Goal: Task Accomplishment & Management: Manage account settings

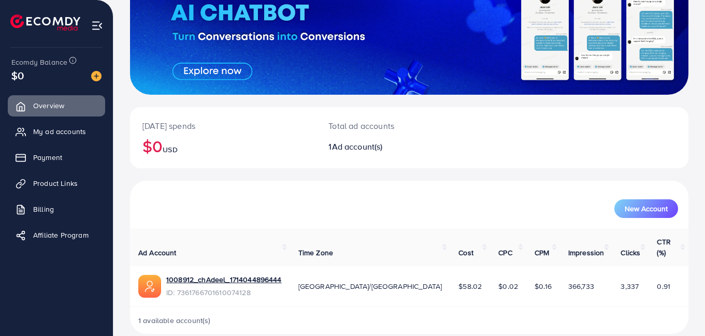
scroll to position [113, 0]
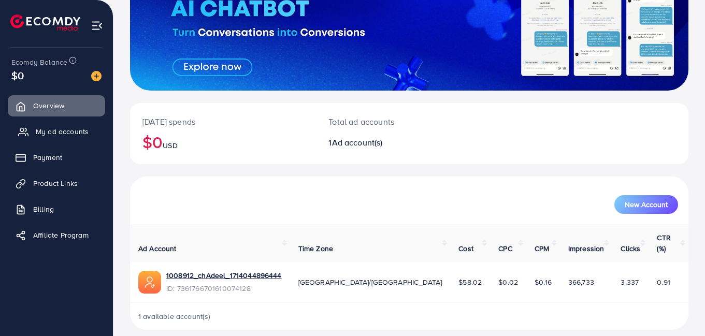
click at [55, 131] on span "My ad accounts" at bounding box center [62, 131] width 53 height 10
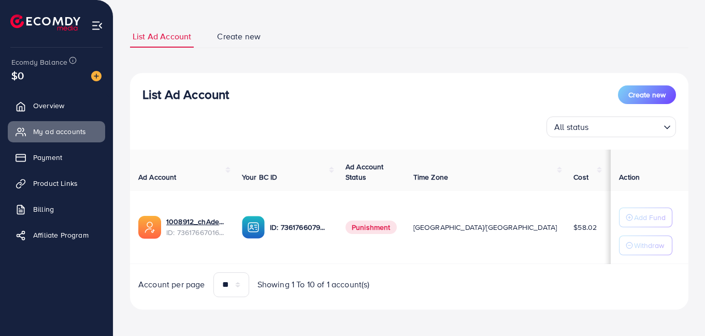
scroll to position [56, 0]
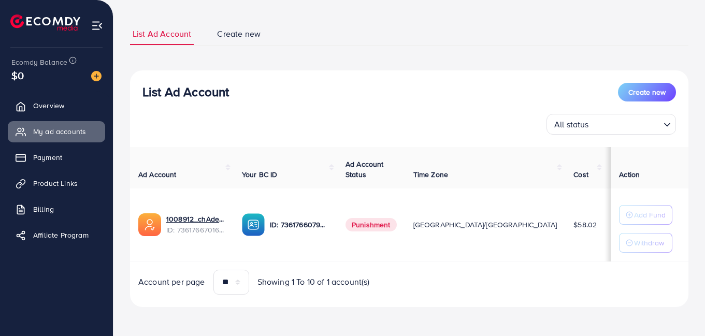
click at [372, 223] on span "Punishment" at bounding box center [371, 224] width 51 height 13
click at [613, 220] on span "$2.98" at bounding box center [622, 225] width 19 height 10
click at [96, 75] on img at bounding box center [96, 76] width 10 height 10
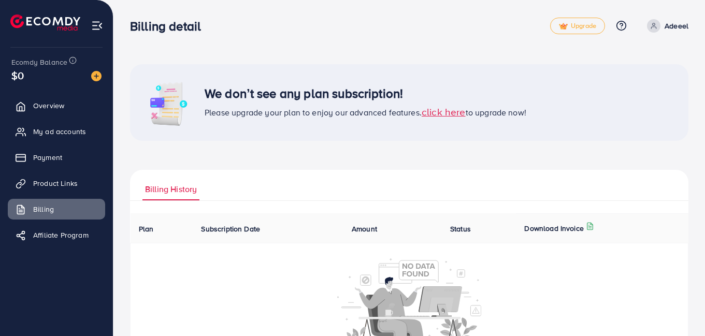
click at [446, 112] on span "click here" at bounding box center [444, 112] width 44 height 14
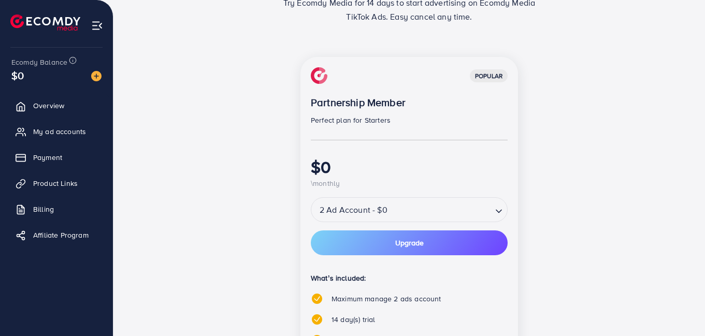
scroll to position [104, 0]
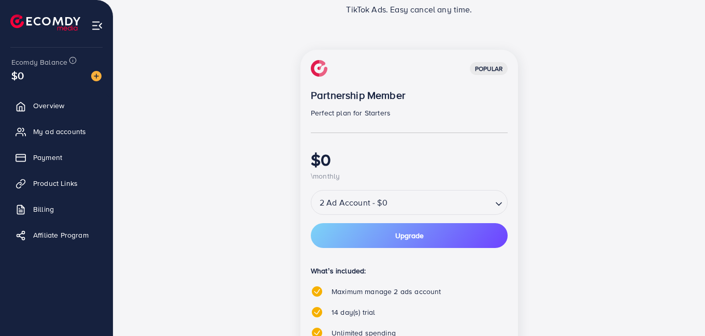
click at [498, 202] on icon "Search for option" at bounding box center [499, 204] width 10 height 10
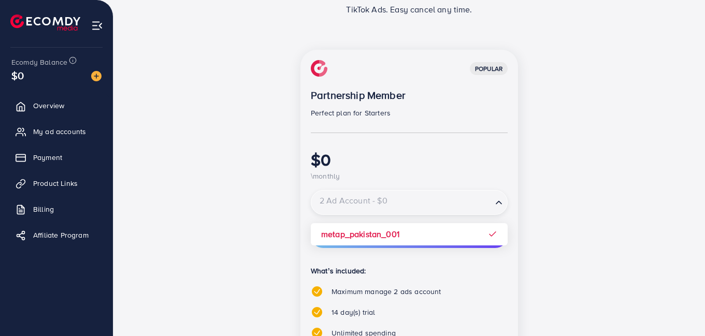
click at [454, 195] on input "Search for option" at bounding box center [401, 203] width 179 height 18
click at [556, 200] on div "popular Partnership Member Perfect plan for Starters $0 \monthly 2 Ad Account -…" at bounding box center [409, 264] width 448 height 429
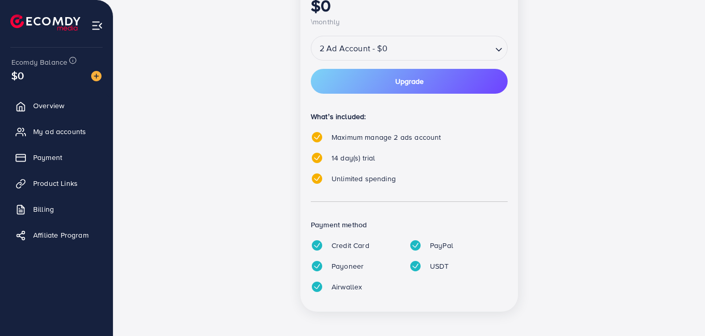
scroll to position [263, 0]
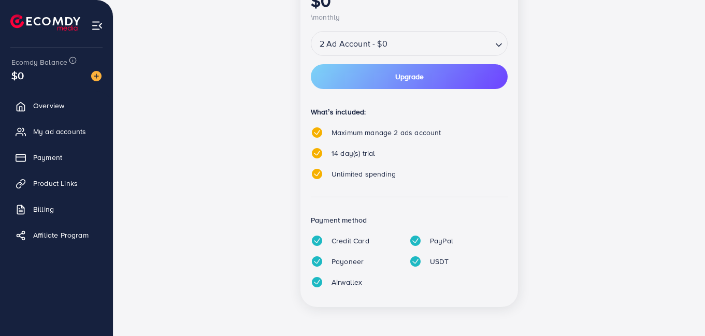
click at [432, 265] on p "USDT" at bounding box center [439, 261] width 19 height 12
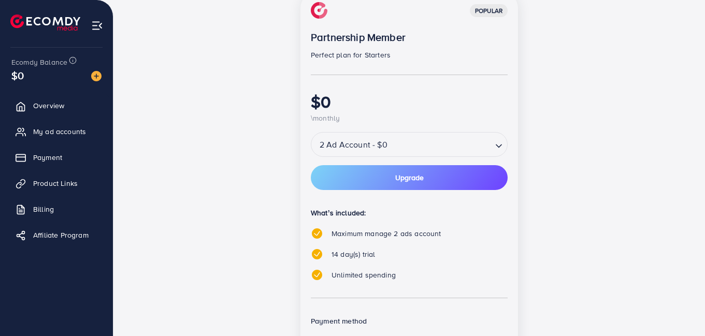
scroll to position [159, 0]
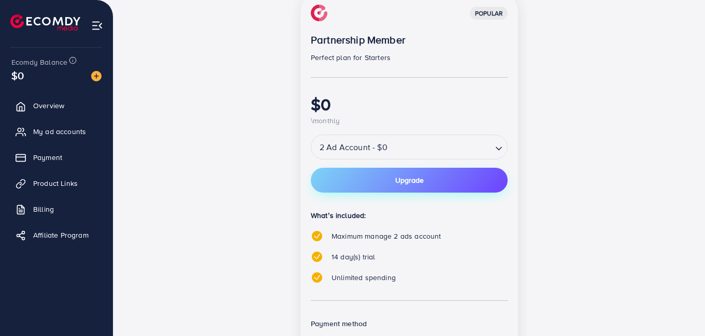
click at [428, 176] on button "Upgrade" at bounding box center [409, 180] width 197 height 25
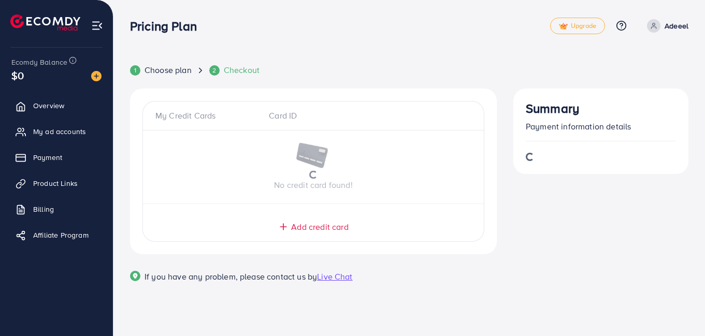
scroll to position [0, 0]
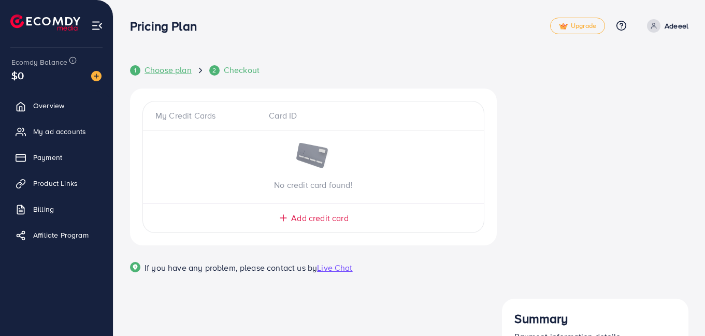
click at [160, 68] on span "Choose plan" at bounding box center [168, 70] width 47 height 12
